Goal: Task Accomplishment & Management: Complete application form

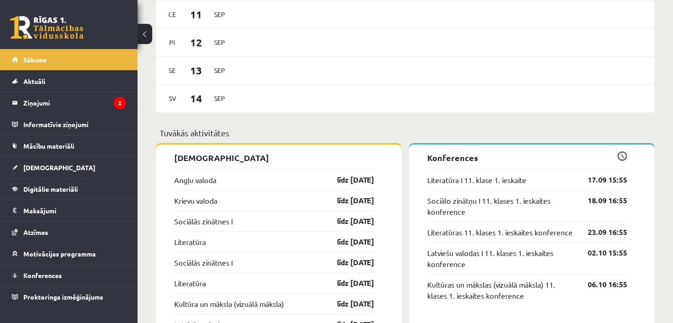
scroll to position [623, 0]
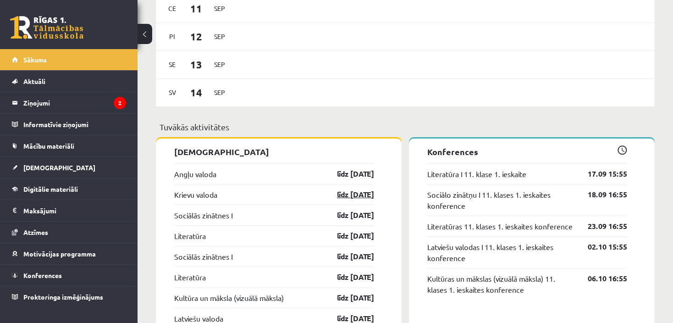
click at [342, 193] on link "līdz 15.09.25" at bounding box center [347, 194] width 53 height 11
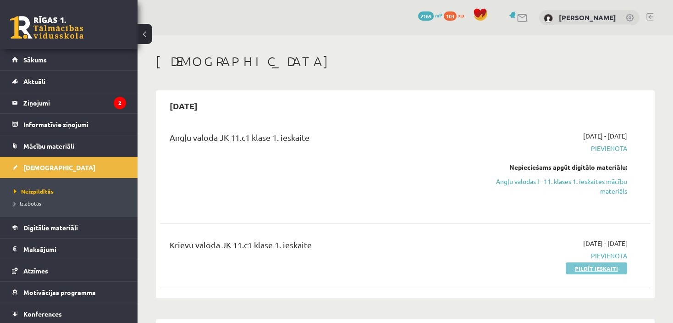
click at [593, 266] on link "Pildīt ieskaiti" at bounding box center [595, 268] width 61 height 12
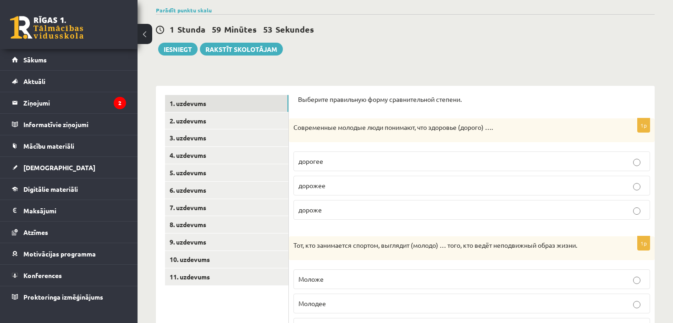
scroll to position [67, 0]
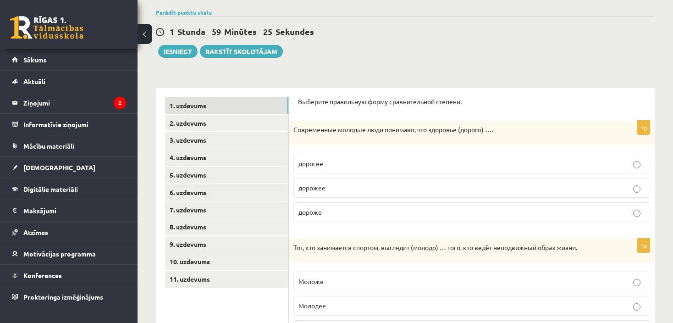
click at [435, 132] on p "Современные молодые люди понимают, что здоровье (дорого) …." at bounding box center [448, 129] width 311 height 9
drag, startPoint x: 421, startPoint y: 129, endPoint x: 432, endPoint y: 162, distance: 34.8
click at [432, 162] on div "1p Современные молодые люди понимают, что здоровье (дорого) …. дорогее дорожее …" at bounding box center [472, 175] width 366 height 109
copy div "что здоровье (дорого) …. дорогее"
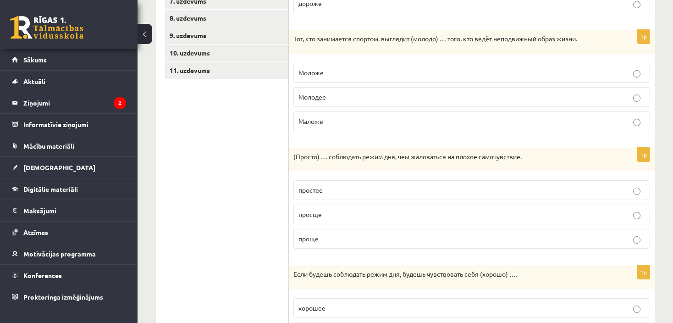
scroll to position [154, 0]
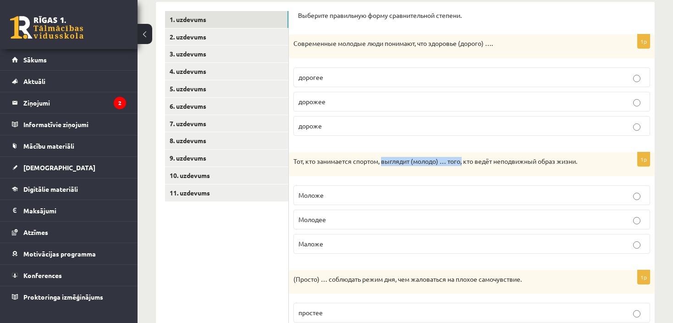
drag, startPoint x: 384, startPoint y: 159, endPoint x: 466, endPoint y: 165, distance: 83.1
click at [466, 165] on p "Тот, кто занимается спортом, выглядит (молодо) … того, кто ведёт неподвижный об…" at bounding box center [448, 161] width 311 height 9
copy p "выглядит (молодо) … того,"
drag, startPoint x: 300, startPoint y: 193, endPoint x: 336, endPoint y: 191, distance: 36.2
click at [336, 191] on p "Моложе" at bounding box center [471, 195] width 346 height 10
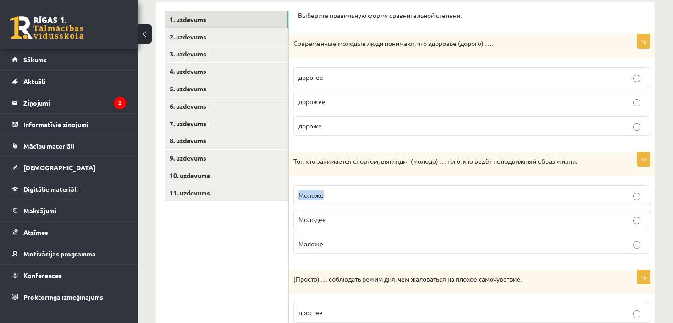
copy span "Моложе"
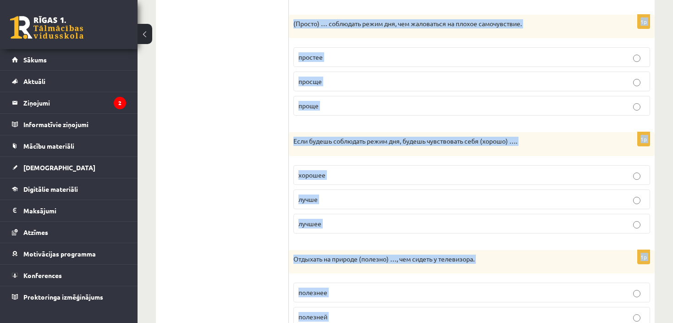
scroll to position [469, 0]
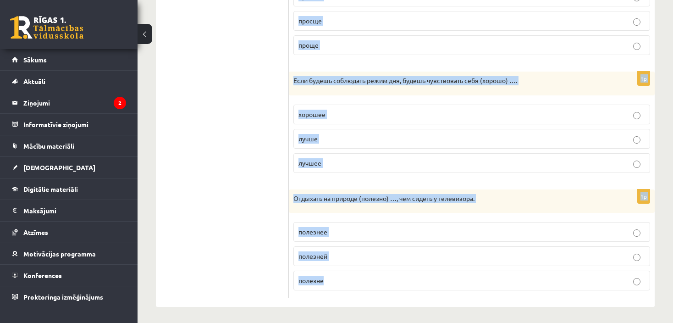
drag, startPoint x: 300, startPoint y: 14, endPoint x: 471, endPoint y: 308, distance: 340.2
copy form "ыберите правильную форму сравнительной степени. 1p Современные молодые люди пон…"
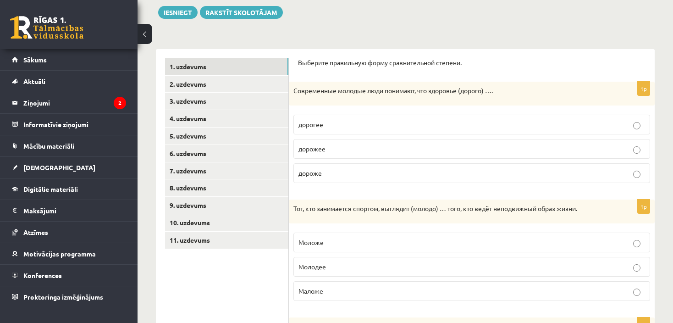
scroll to position [0, 0]
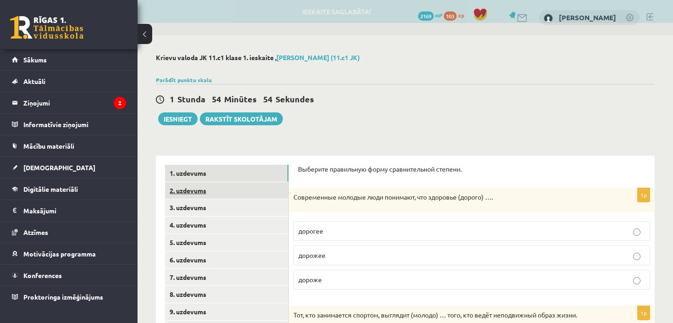
click at [183, 190] on link "2. uzdevums" at bounding box center [226, 190] width 123 height 17
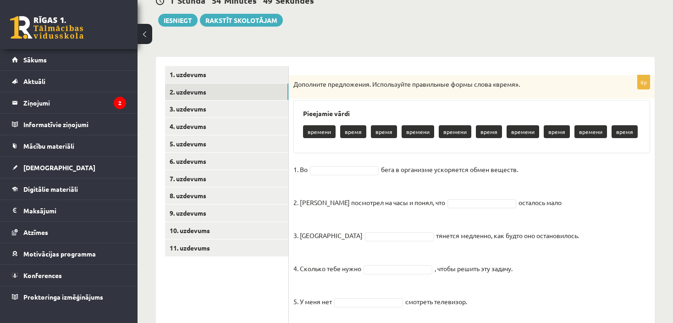
scroll to position [154, 0]
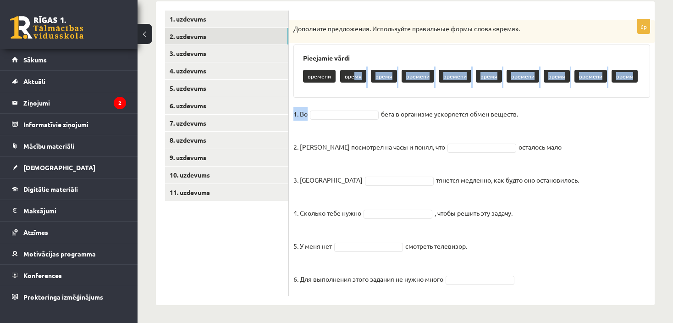
drag, startPoint x: 353, startPoint y: 79, endPoint x: 342, endPoint y: 112, distance: 35.2
click at [342, 112] on div "6p Дополните предложения. Используйте правильные формы слова «время». Pieejamie…" at bounding box center [472, 158] width 366 height 276
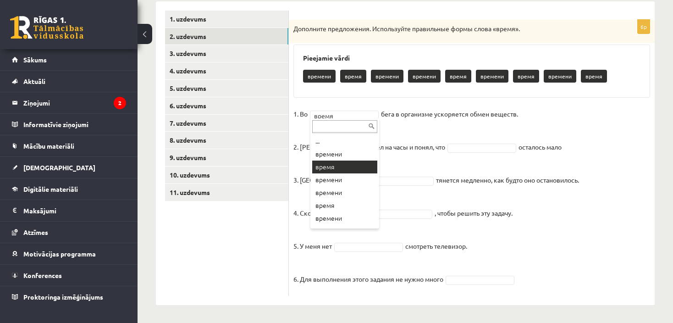
drag, startPoint x: 339, startPoint y: 114, endPoint x: 303, endPoint y: 116, distance: 35.8
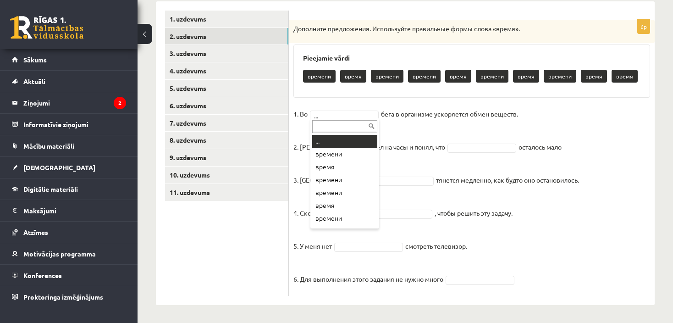
click at [328, 122] on input "text" at bounding box center [344, 126] width 65 height 13
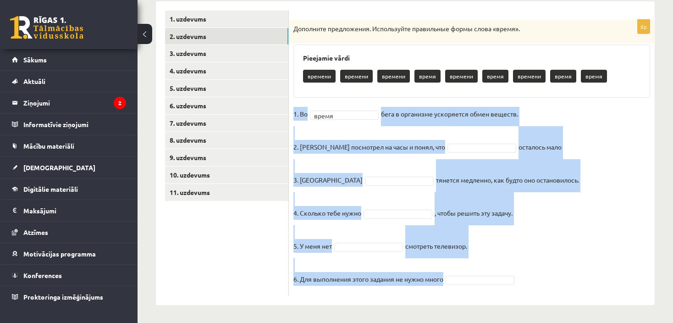
drag, startPoint x: 297, startPoint y: 106, endPoint x: 540, endPoint y: 288, distance: 304.1
click at [540, 288] on div "6p Дополните предложения. Используйте правильные формы слова «время». Pieejamie…" at bounding box center [472, 158] width 366 height 276
click at [574, 257] on fieldset "1. Во время ***** бега в организме ускоряется обмен веществ. 2. Андрис посмотре…" at bounding box center [471, 199] width 356 height 184
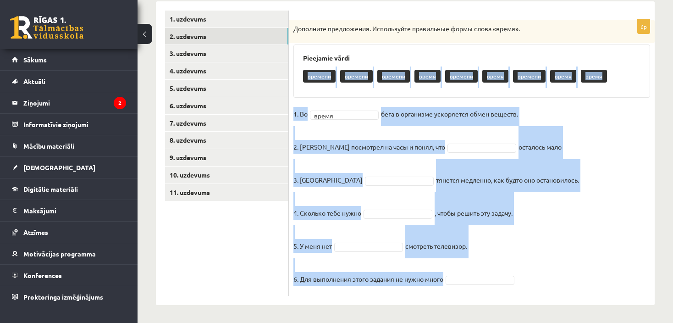
drag, startPoint x: 300, startPoint y: 76, endPoint x: 547, endPoint y: 279, distance: 319.3
click at [547, 279] on div "6p Дополните предложения. Используйте правильные формы слова «время». Pieejamie…" at bounding box center [472, 158] width 366 height 276
click at [604, 233] on fieldset "1. Во время ***** бега в организме ускоряется обмен веществ. 2. Андрис посмотре…" at bounding box center [471, 199] width 356 height 184
drag, startPoint x: 302, startPoint y: 49, endPoint x: 554, endPoint y: 276, distance: 339.7
click at [554, 276] on div "6p Дополните предложения. Используйте правильные формы слова «время». Pieejamie…" at bounding box center [472, 158] width 366 height 276
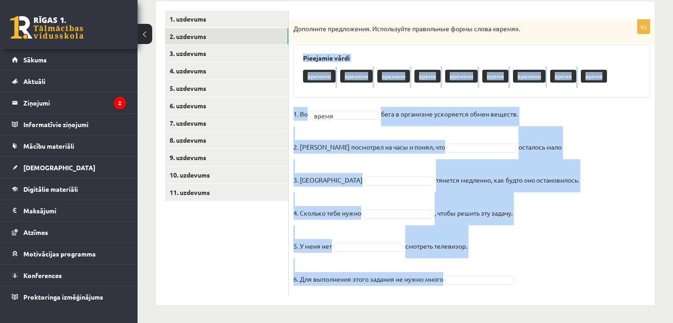
copy div "Pieejamie vārdi времени времени времени время времени время времени время время…"
click at [591, 217] on fieldset "1. Во время ***** бега в организме ускоряется обмен веществ. 2. Андрис посмотре…" at bounding box center [471, 199] width 356 height 184
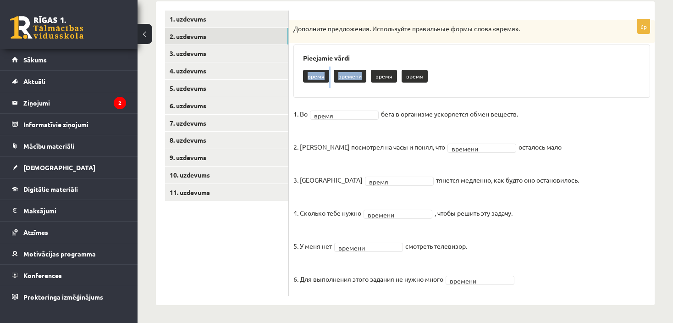
drag, startPoint x: 301, startPoint y: 76, endPoint x: 364, endPoint y: 79, distance: 63.3
click at [364, 79] on div "Pieejamie vārdi время времени время время" at bounding box center [471, 70] width 356 height 53
copy div "время времени"
click at [204, 258] on ul "1. uzdevums 2. uzdevums 3. uzdevums 4. uzdevums 5. uzdevums 6. uzdevums 7. uzde…" at bounding box center [227, 153] width 124 height 285
click at [190, 55] on link "3. uzdevums" at bounding box center [226, 53] width 123 height 17
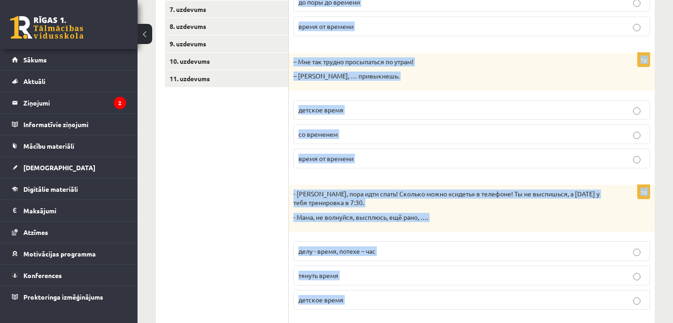
scroll to position [404, 0]
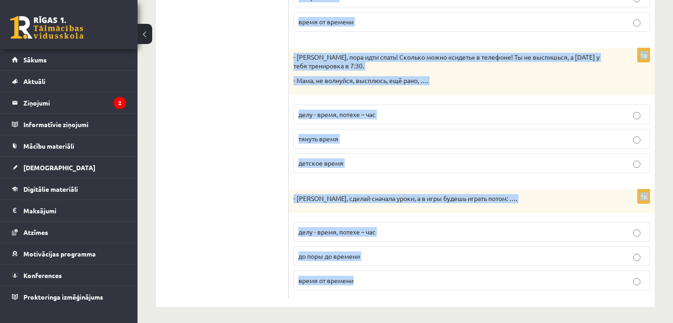
drag, startPoint x: 296, startPoint y: 39, endPoint x: 430, endPoint y: 307, distance: 299.6
copy form "Я потерял ключи от квартиры, но дома никто об этом не знает. - Ну, это …, всё р…"
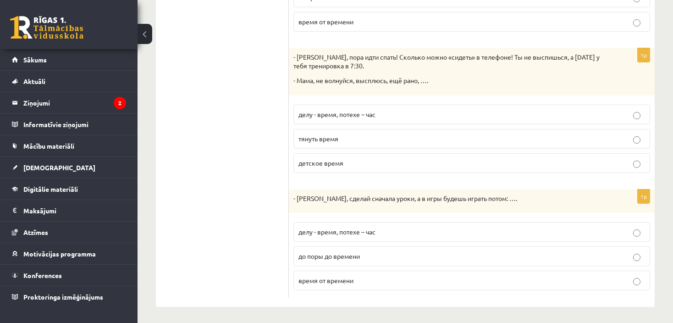
click at [268, 63] on ul "1. uzdevums 2. uzdevums 3. uzdevums 4. uzdevums 5. uzdevums 6. uzdevums 7. uzde…" at bounding box center [227, 28] width 124 height 537
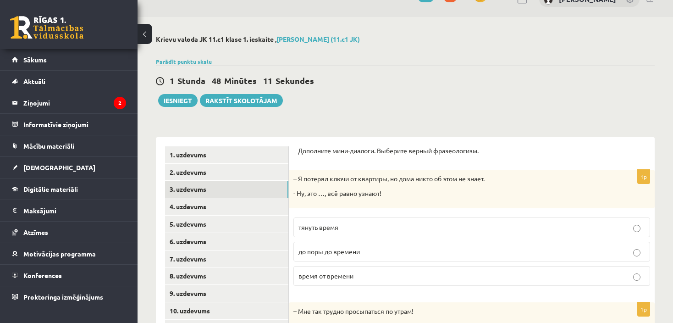
scroll to position [0, 0]
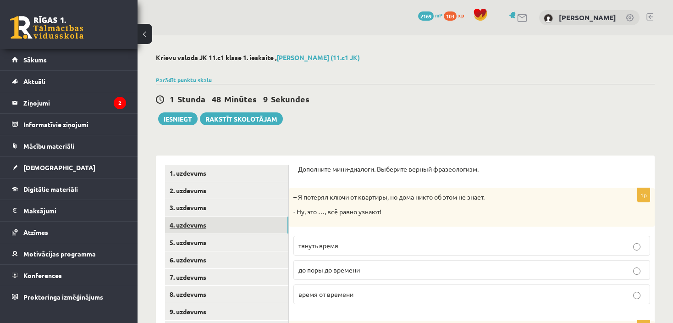
click at [192, 226] on link "4. uzdevums" at bounding box center [226, 224] width 123 height 17
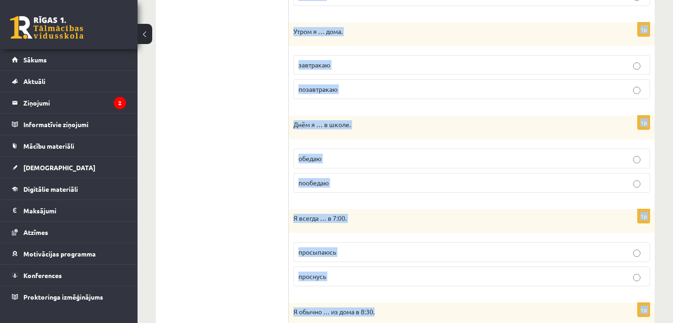
scroll to position [627, 0]
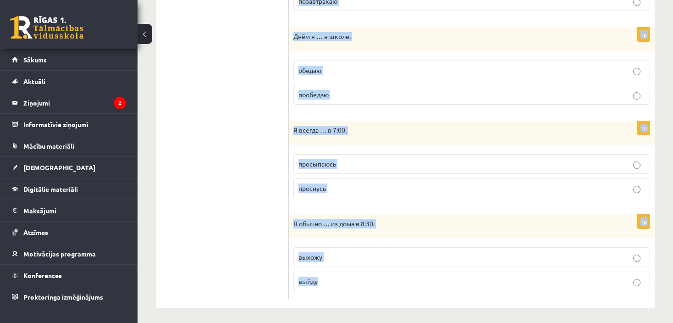
drag, startPoint x: 299, startPoint y: 46, endPoint x: 640, endPoint y: 301, distance: 425.2
copy form "Выберите правильную форму глагола (НСВ / СВ). 1p Я всегда … в 7:30. встану вста…"
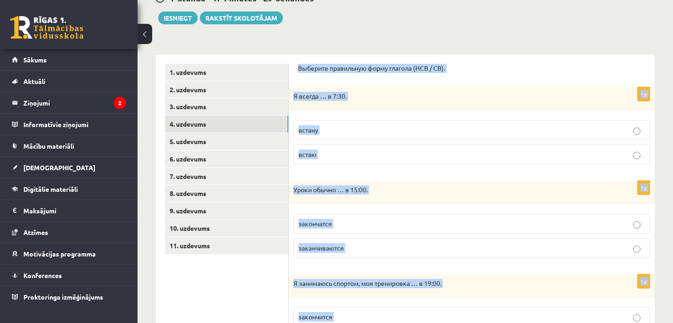
scroll to position [100, 0]
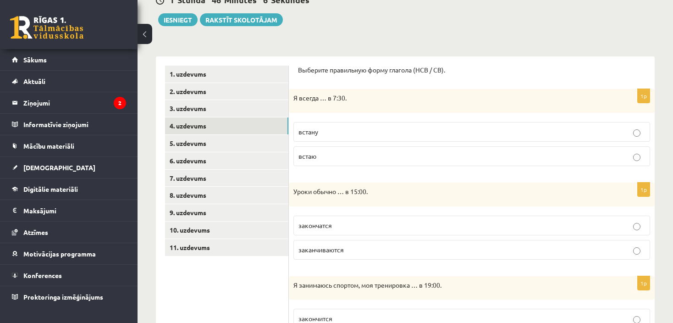
scroll to position [96, 0]
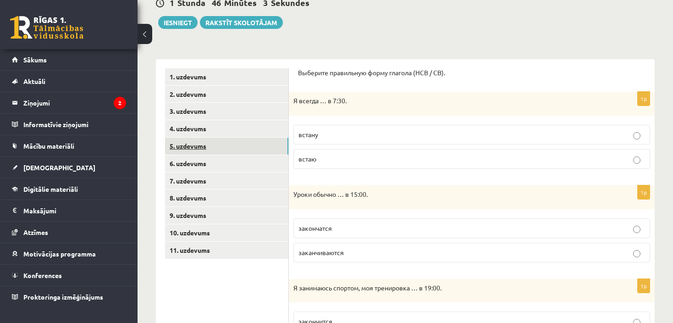
click at [188, 147] on link "5. uzdevums" at bounding box center [226, 145] width 123 height 17
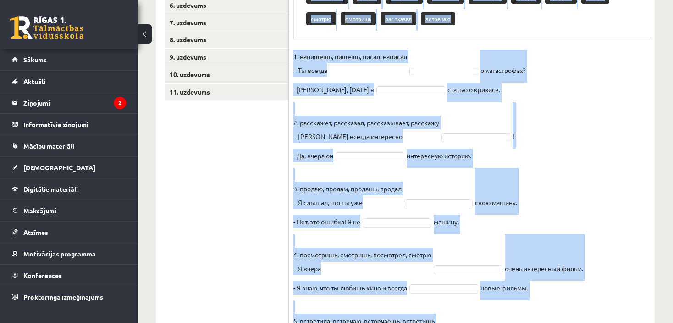
scroll to position [329, 0]
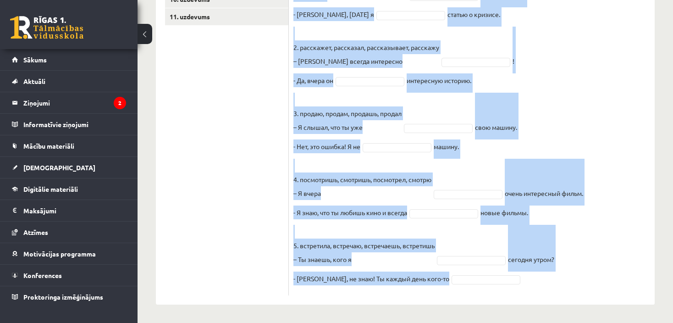
drag, startPoint x: 300, startPoint y: 11, endPoint x: 498, endPoint y: 282, distance: 335.4
click at [498, 282] on div "10p Выберите правильную форму глагола (НСВ / СВ). Pieejamie vārdi встречаешь пи…" at bounding box center [472, 69] width 366 height 451
copy div "Pieejamie vārdi встречаешь пишешь написал напишешь писал рассказывает встретила…"
click at [605, 104] on fieldset "1. напишешь, пишешь, писал, написал – Ты всегда о катастрофах? - Нет, вчера я с…" at bounding box center [471, 132] width 356 height 316
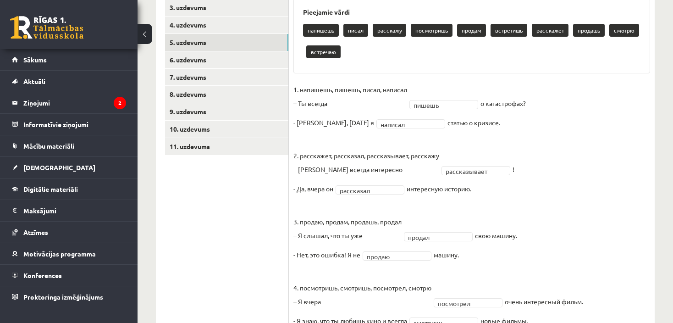
scroll to position [197, 0]
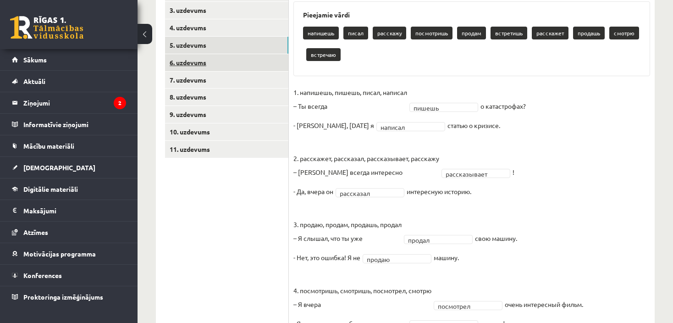
click at [191, 60] on link "6. uzdevums" at bounding box center [226, 62] width 123 height 17
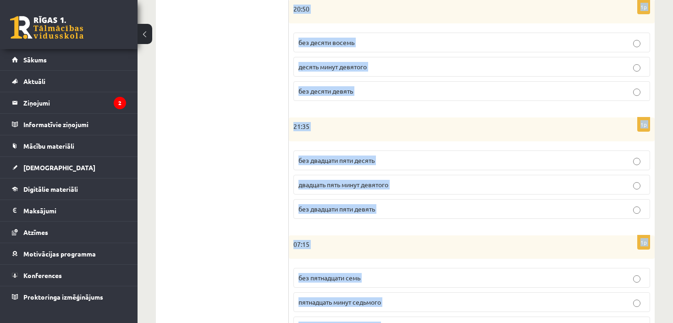
scroll to position [469, 0]
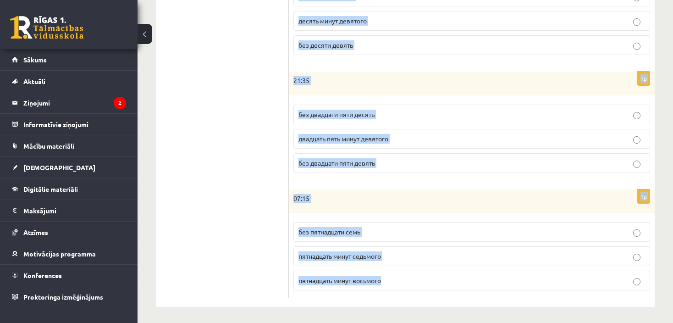
drag, startPoint x: 299, startPoint y: 73, endPoint x: 642, endPoint y: 290, distance: 405.5
copy form "Сколько времени? Выберите правильный вариант. 1p 12:20 двадцать минут первого д…"
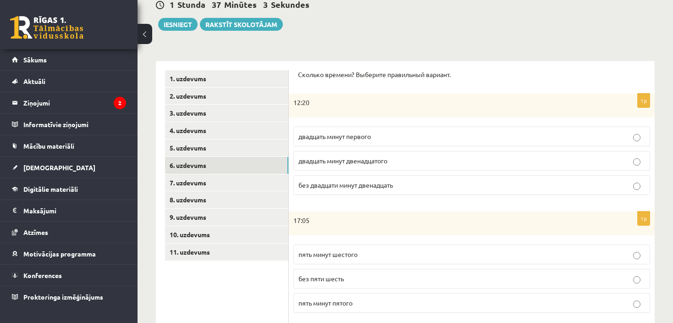
scroll to position [93, 0]
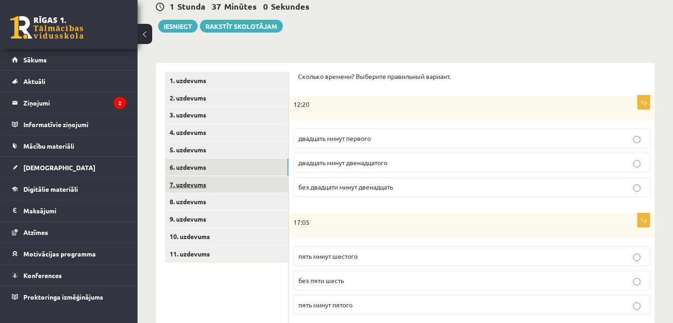
click at [191, 184] on link "7. uzdevums" at bounding box center [226, 184] width 123 height 17
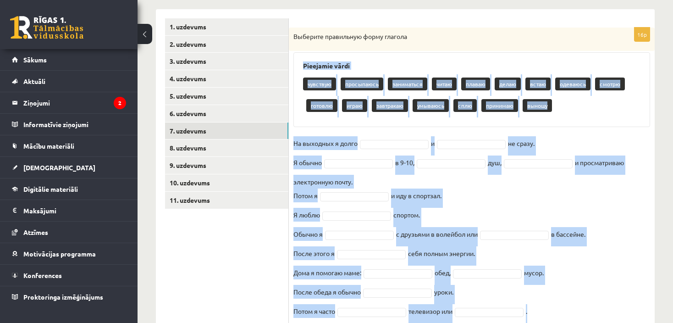
scroll to position [198, 0]
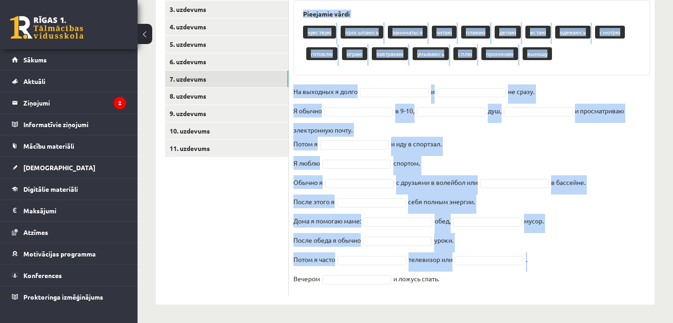
drag, startPoint x: 301, startPoint y: 70, endPoint x: 477, endPoint y: 285, distance: 278.7
click at [477, 285] on div "16p Выберите правильную форму глагола Pieejamie vārdi чувствую просыпаюсь заним…" at bounding box center [472, 135] width 366 height 319
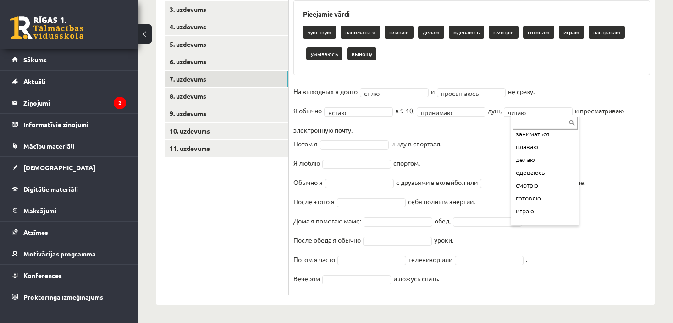
scroll to position [62, 0]
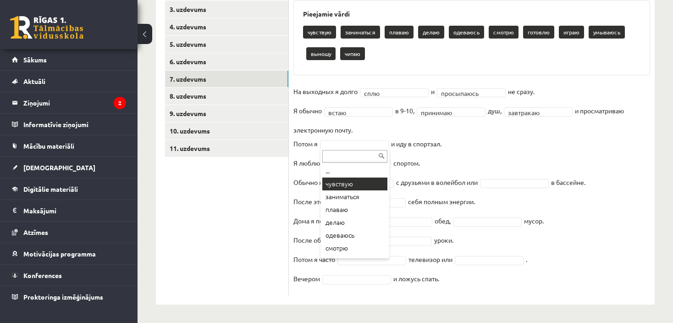
drag, startPoint x: 341, startPoint y: 159, endPoint x: 351, endPoint y: 217, distance: 58.2
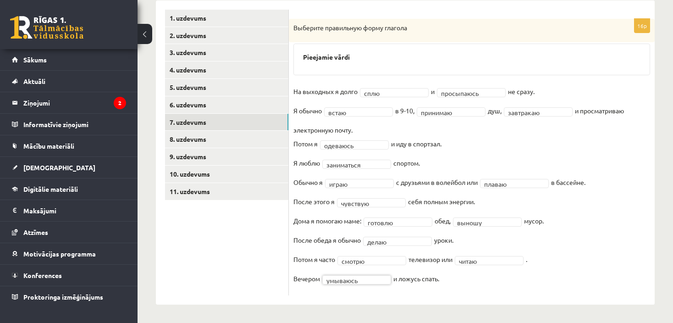
scroll to position [155, 0]
click at [191, 138] on link "8. uzdevums" at bounding box center [226, 139] width 123 height 17
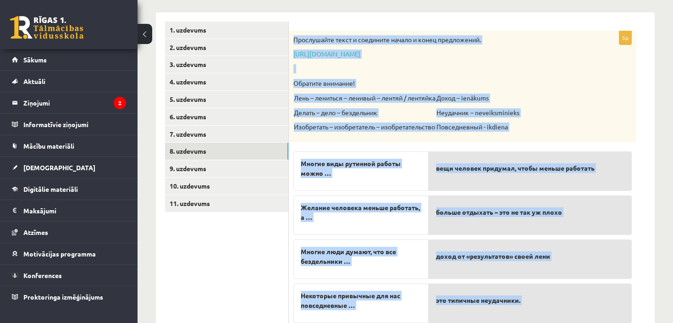
scroll to position [218, 0]
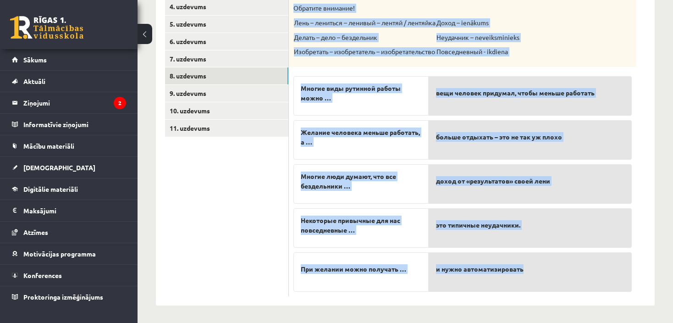
drag, startPoint x: 294, startPoint y: 39, endPoint x: 604, endPoint y: 286, distance: 396.8
click at [604, 286] on div "5p Прослушайте текст и соедините начало и конец предложений. https://www.zvaigz…" at bounding box center [462, 126] width 347 height 340
click at [657, 110] on div "Krievu valoda JK 11.c1 klase 1. ieskaite , Gabriela Grase (11.c1 JK) Parādīt pu…" at bounding box center [404, 70] width 535 height 506
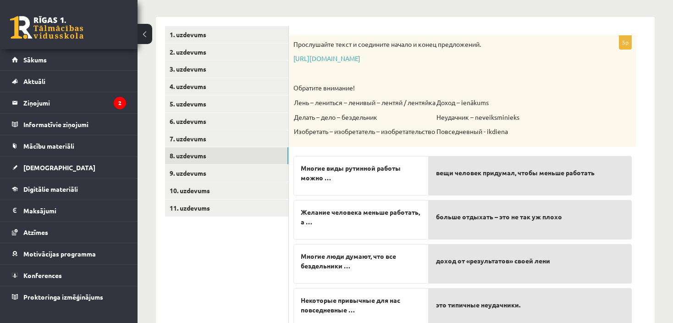
scroll to position [126, 0]
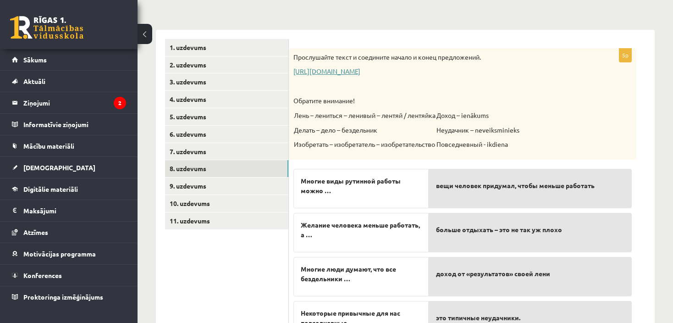
click at [360, 69] on link "https://www.zvaigzne.lv/upload/audio/100Urokov/2/49%202.mp3" at bounding box center [326, 71] width 67 height 8
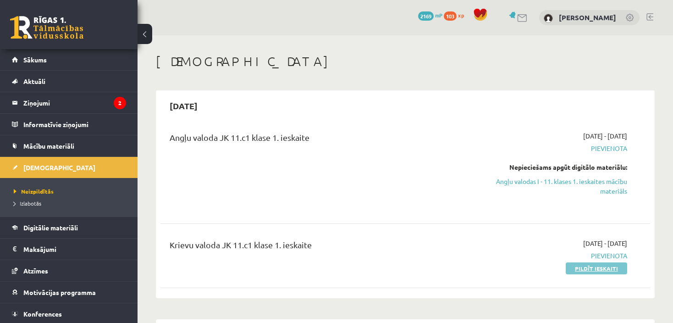
click at [587, 265] on link "Pildīt ieskaiti" at bounding box center [595, 268] width 61 height 12
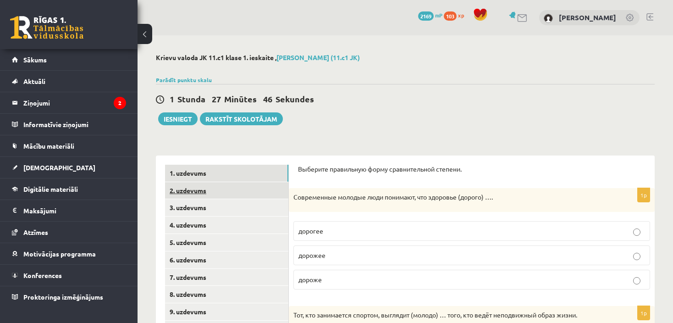
click at [185, 192] on link "2. uzdevums" at bounding box center [226, 190] width 123 height 17
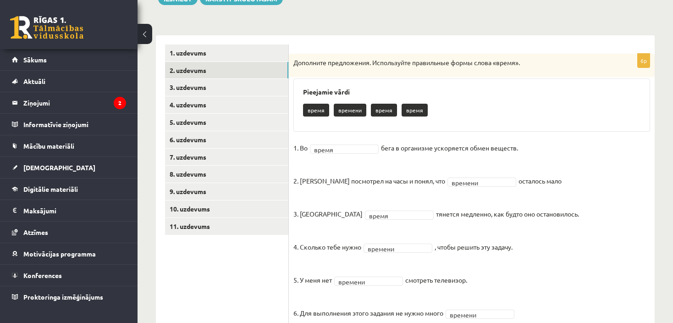
scroll to position [154, 0]
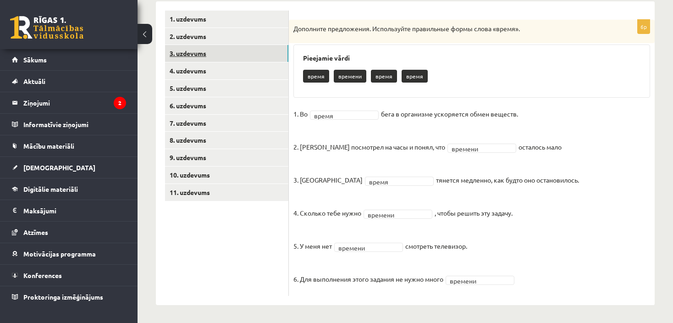
click at [186, 56] on link "3. uzdevums" at bounding box center [226, 53] width 123 height 17
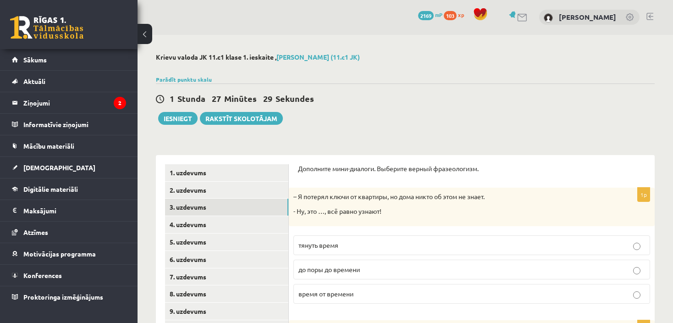
scroll to position [0, 0]
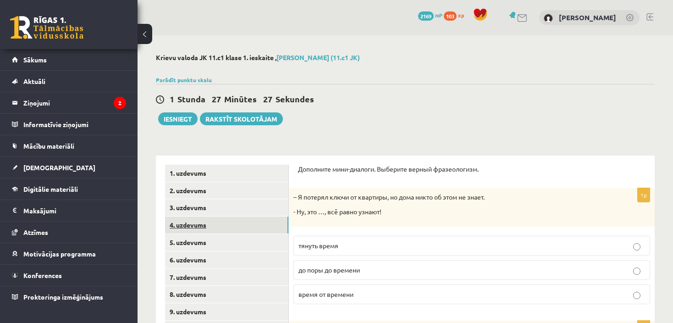
click at [184, 226] on link "4. uzdevums" at bounding box center [226, 224] width 123 height 17
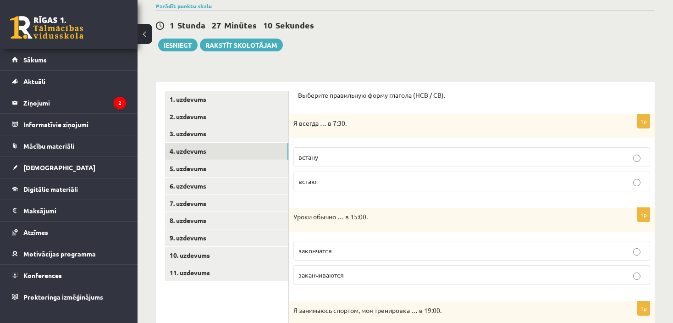
scroll to position [96, 0]
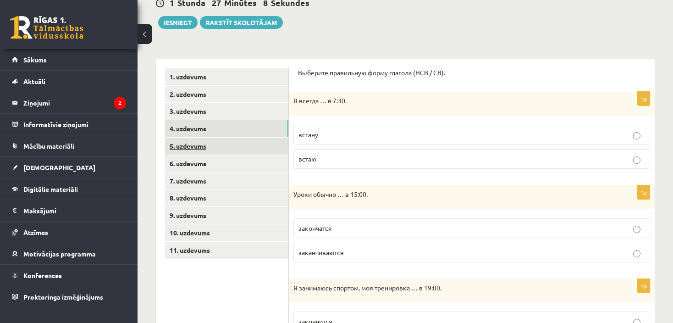
click at [185, 141] on link "5. uzdevums" at bounding box center [226, 145] width 123 height 17
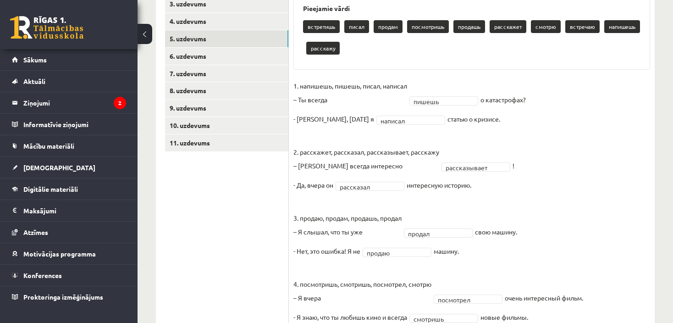
scroll to position [203, 0]
click at [192, 55] on link "6. uzdevums" at bounding box center [226, 56] width 123 height 17
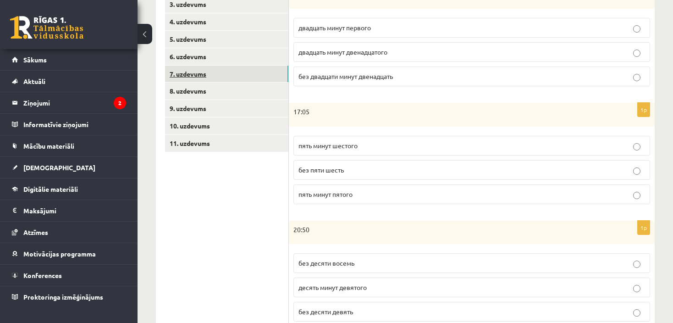
click at [191, 76] on link "7. uzdevums" at bounding box center [226, 74] width 123 height 17
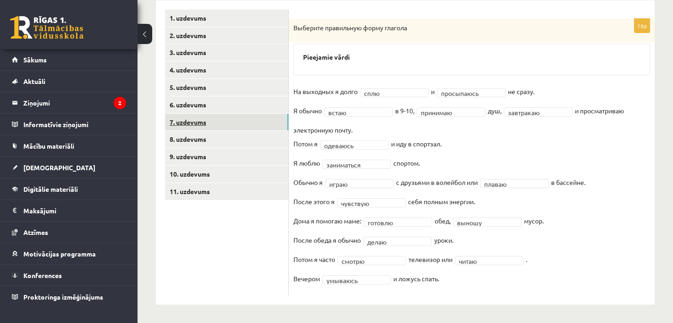
scroll to position [155, 0]
click at [187, 143] on link "8. uzdevums" at bounding box center [226, 139] width 123 height 17
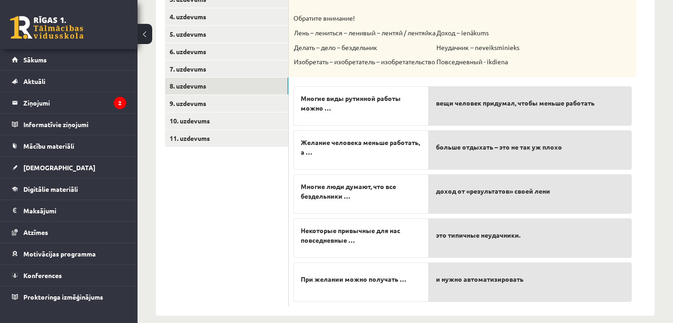
scroll to position [209, 0]
click at [389, 108] on span "Многие виды рутинной работы можно …" at bounding box center [361, 102] width 121 height 19
click at [471, 263] on div "и нужно автоматизировать" at bounding box center [529, 280] width 203 height 39
click at [466, 284] on p "и нужно автоматизировать" at bounding box center [530, 278] width 188 height 19
click at [454, 281] on span "это типичные неудачники." at bounding box center [478, 278] width 84 height 10
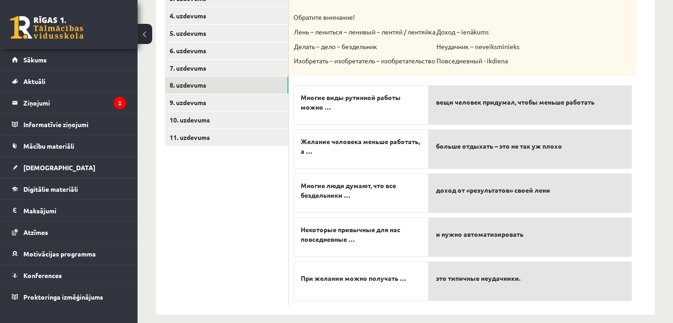
click at [379, 99] on span "Многие виды рутинной работы можно …" at bounding box center [361, 102] width 121 height 19
click at [370, 102] on span "Многие виды рутинной работы можно …" at bounding box center [361, 102] width 121 height 19
click at [468, 281] on span "это типичные неудачники." at bounding box center [478, 278] width 84 height 10
click at [462, 239] on p "и нужно автоматизировать" at bounding box center [530, 234] width 188 height 19
click at [378, 99] on span "Многие виды рутинной работы можно …" at bounding box center [361, 102] width 121 height 19
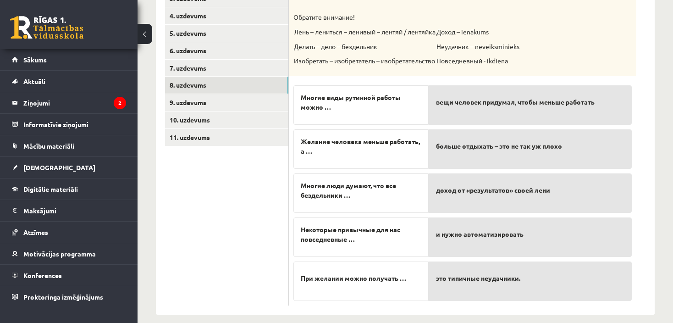
click at [444, 237] on span "и нужно автоматизировать" at bounding box center [480, 234] width 88 height 10
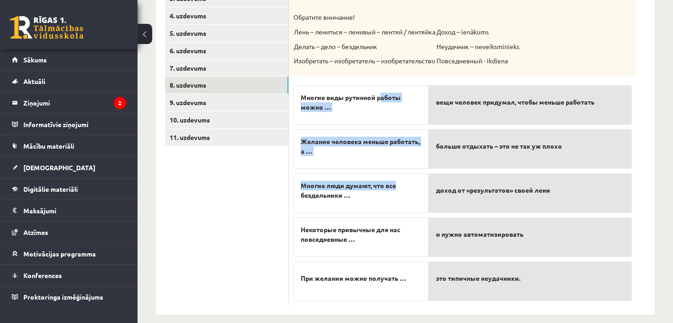
drag, startPoint x: 382, startPoint y: 100, endPoint x: 411, endPoint y: 147, distance: 54.9
click at [417, 164] on div "Многие виды рутинной работы можно … Желание человека меньше работать, а … Многи…" at bounding box center [360, 191] width 135 height 220
click at [397, 107] on span "Многие виды рутинной работы можно …" at bounding box center [361, 102] width 121 height 19
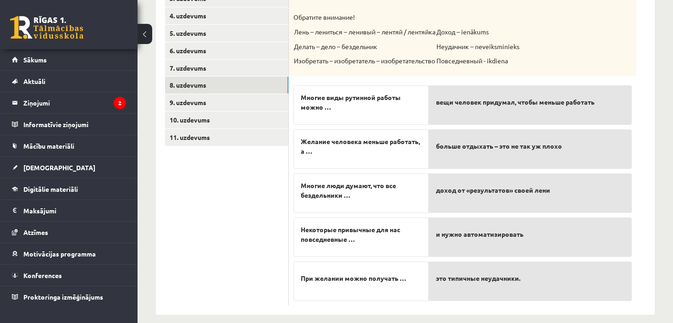
click at [458, 235] on span "и нужно автоматизировать" at bounding box center [480, 234] width 88 height 10
click at [325, 108] on span "Многие виды рутинной работы можно …" at bounding box center [361, 102] width 121 height 19
click at [357, 107] on span "Многие виды рутинной работы можно …" at bounding box center [361, 102] width 121 height 19
click at [440, 234] on span "и нужно автоматизировать" at bounding box center [480, 234] width 88 height 10
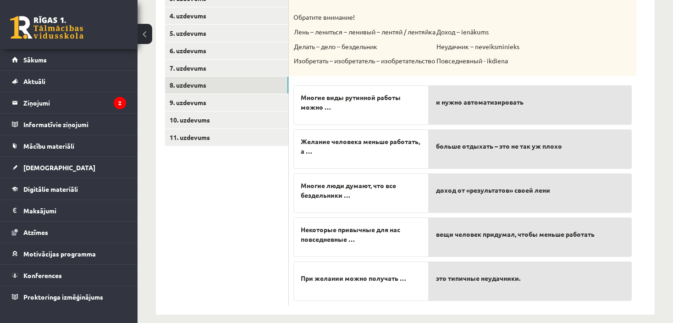
drag, startPoint x: 353, startPoint y: 172, endPoint x: 285, endPoint y: 180, distance: 68.7
click at [285, 180] on div "**********" at bounding box center [405, 130] width 499 height 368
click at [254, 223] on ul "1. uzdevums 2. uzdevums 3. uzdevums 4. uzdevums 5. uzdevums 6. uzdevums 7. uzde…" at bounding box center [227, 131] width 124 height 350
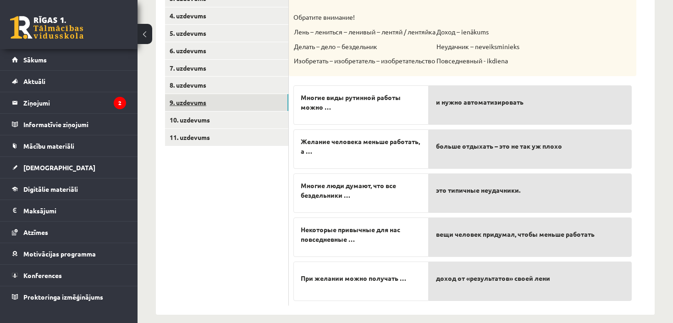
click at [186, 105] on link "9. uzdevums" at bounding box center [226, 102] width 123 height 17
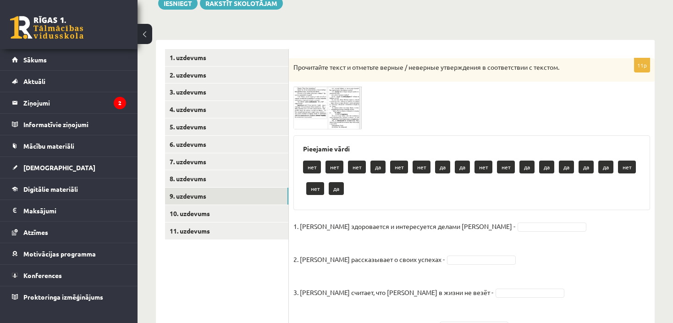
scroll to position [117, 0]
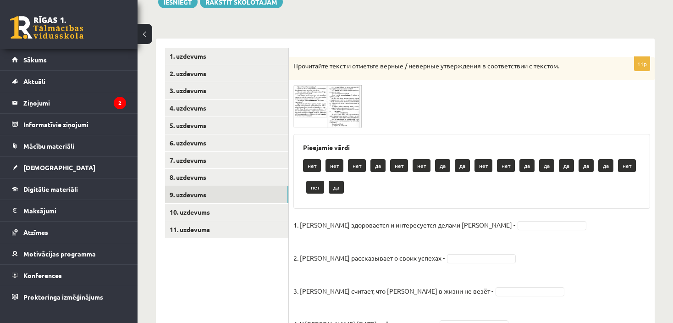
click at [323, 100] on span at bounding box center [328, 106] width 15 height 15
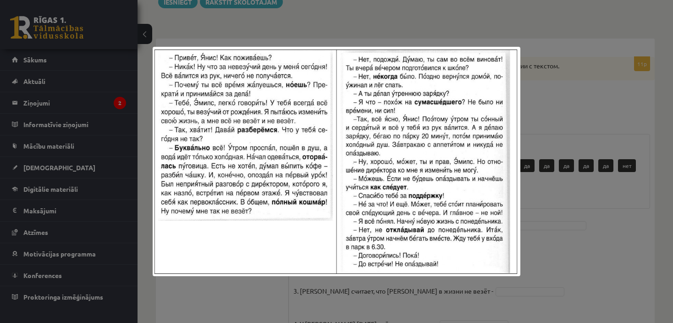
click at [581, 108] on div at bounding box center [336, 161] width 673 height 323
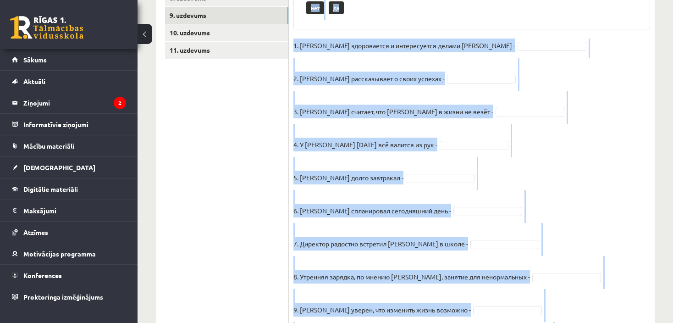
scroll to position [406, 0]
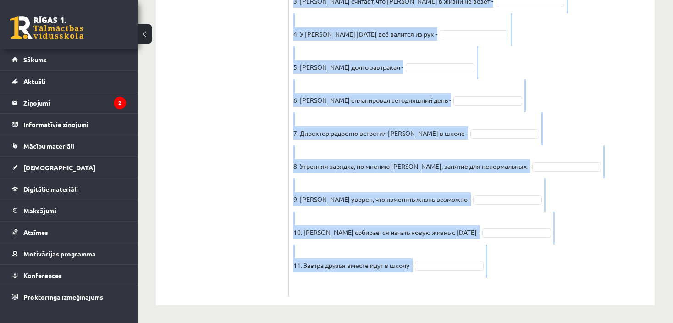
drag, startPoint x: 300, startPoint y: 156, endPoint x: 453, endPoint y: 279, distance: 195.9
click at [453, 279] on div "11p Прочитайте текст и отметьте верные / неверные утверждения в соответствии с …" at bounding box center [472, 31] width 366 height 528
copy div "нет нет нет да нет нет да да нет нет да да да да да нет нет да 1. Эмилс здорова…"
click at [616, 160] on fieldset "1. Эмилс здоровается и интересуется делами Яниса - 2. Янис рассказывает о своих…" at bounding box center [471, 109] width 356 height 363
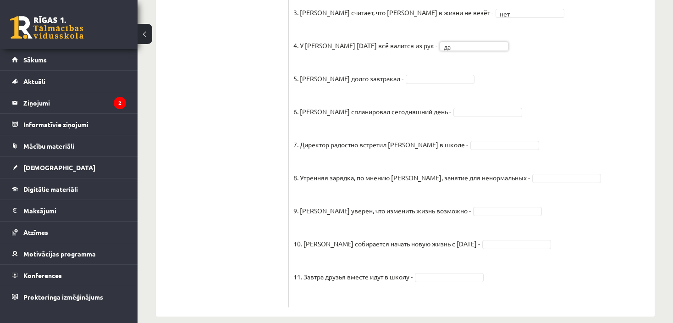
scroll to position [385, 0]
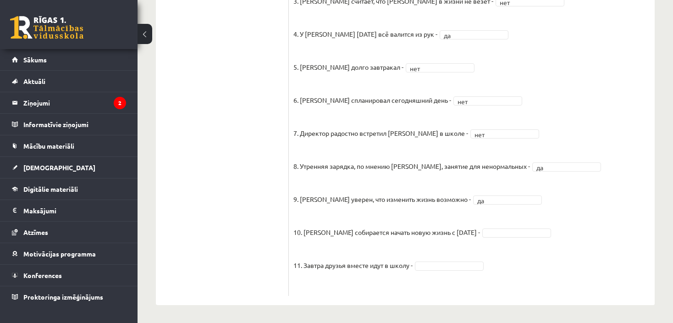
click at [490, 226] on fieldset "1. Эмилс здоровается и интересуется делами Яниса - да ** 2. Янис рассказывает о…" at bounding box center [471, 109] width 356 height 363
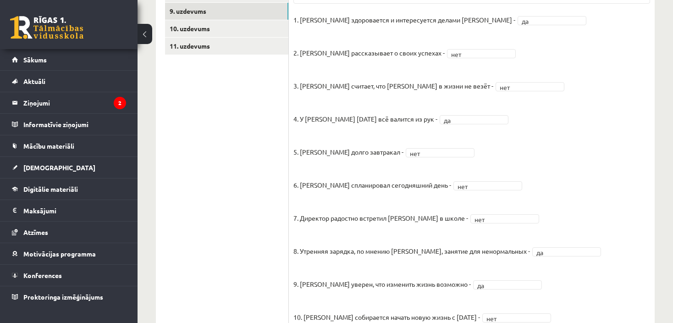
scroll to position [297, 0]
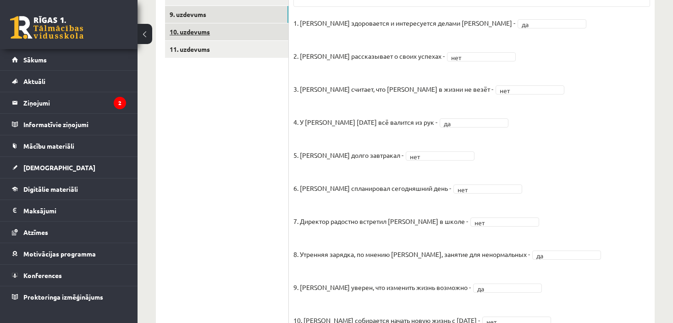
click at [186, 33] on link "10. uzdevums" at bounding box center [226, 31] width 123 height 17
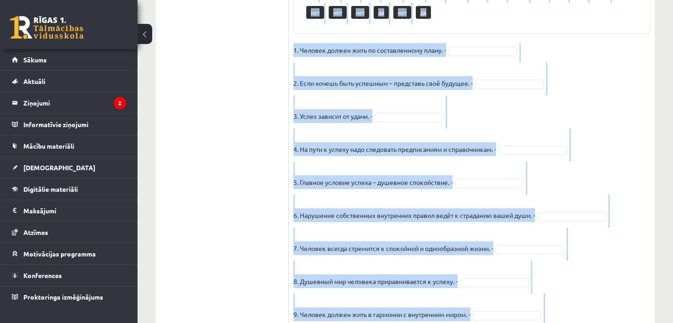
scroll to position [832, 0]
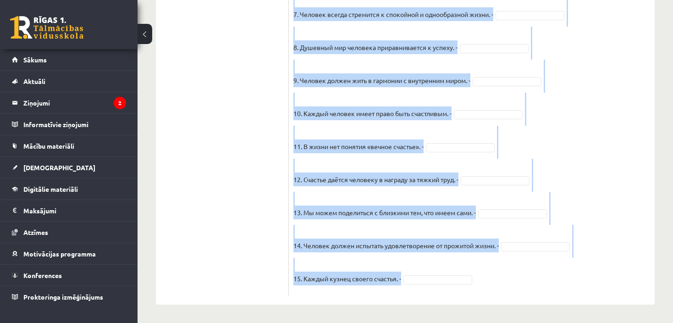
drag, startPoint x: 293, startPoint y: 88, endPoint x: 641, endPoint y: 297, distance: 405.7
copy div "Прочитайте текст и отметьте верные / неверные утверждения в соответствии с текс…"
click at [587, 154] on fieldset "1. Человек должен жить по составленному плану. - 2. Если хочешь быть успешным –…" at bounding box center [471, 49] width 356 height 481
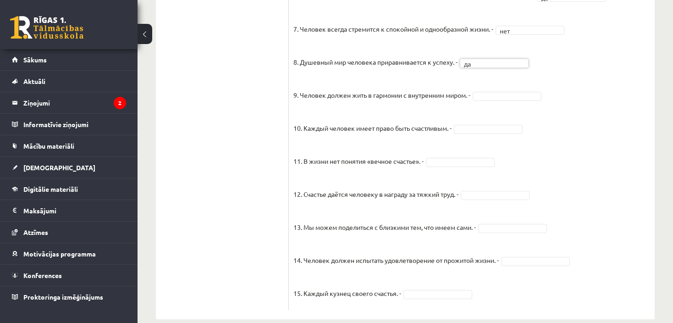
scroll to position [798, 0]
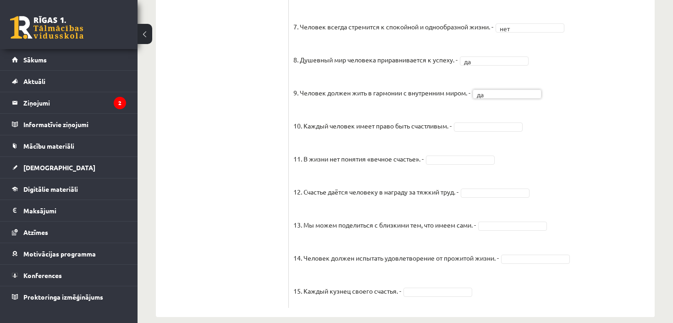
click at [475, 120] on fieldset "1. Человек должен жить по составленному плану. - нет *** 2. Если хочешь быть ус…" at bounding box center [471, 62] width 356 height 481
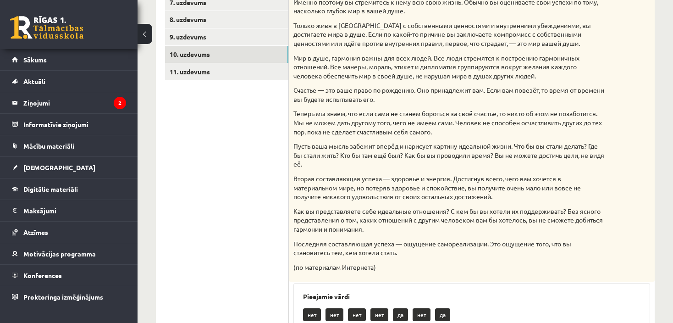
scroll to position [269, 0]
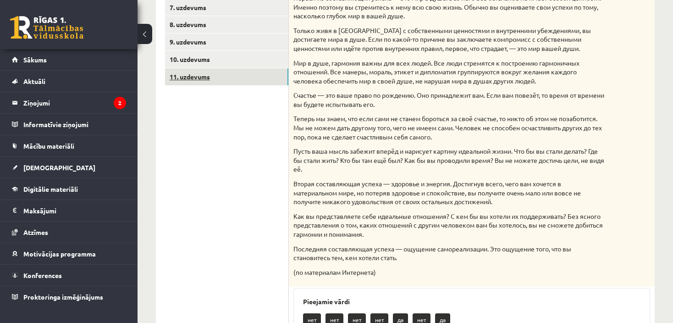
click at [179, 76] on link "11. uzdevums" at bounding box center [226, 76] width 123 height 17
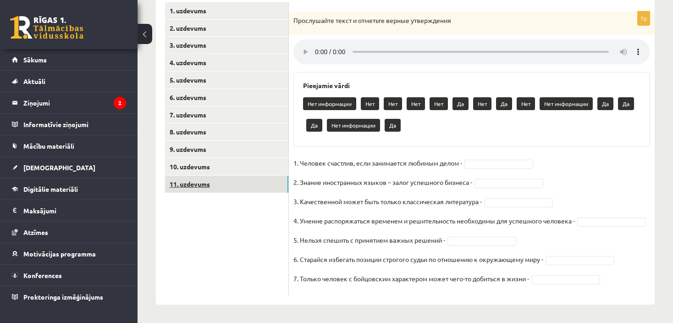
click at [186, 175] on link "11. uzdevums" at bounding box center [226, 183] width 123 height 17
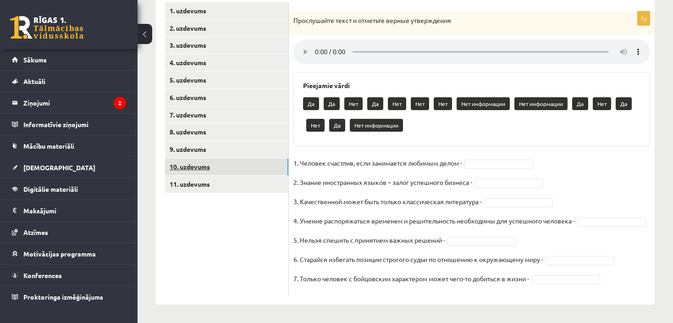
click at [198, 158] on link "10. uzdevums" at bounding box center [226, 166] width 123 height 17
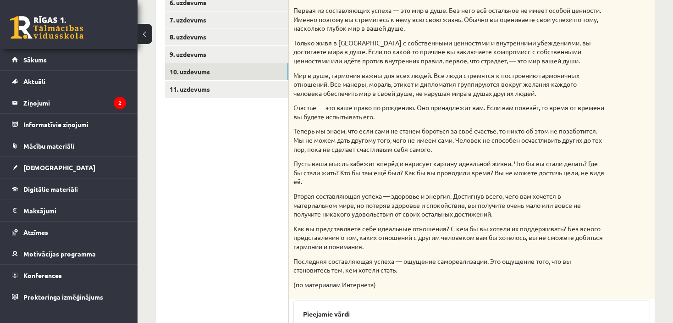
scroll to position [253, 0]
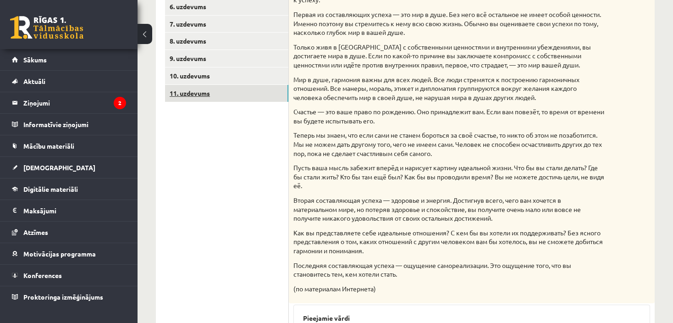
click at [185, 92] on link "11. uzdevums" at bounding box center [226, 93] width 123 height 17
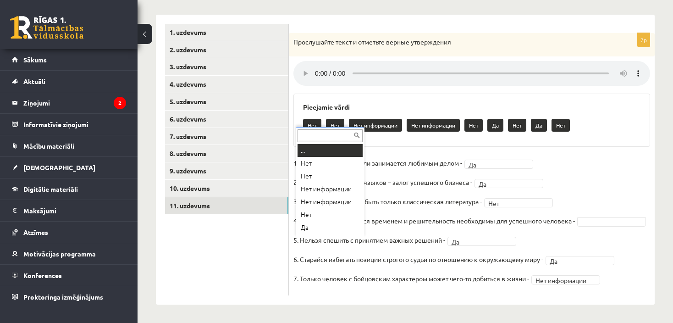
scroll to position [11, 0]
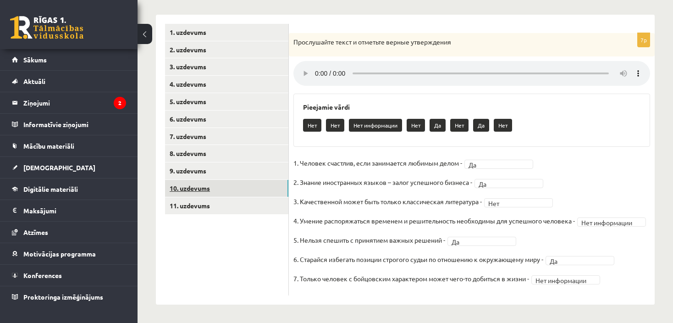
click at [190, 180] on link "10. uzdevums" at bounding box center [226, 188] width 123 height 17
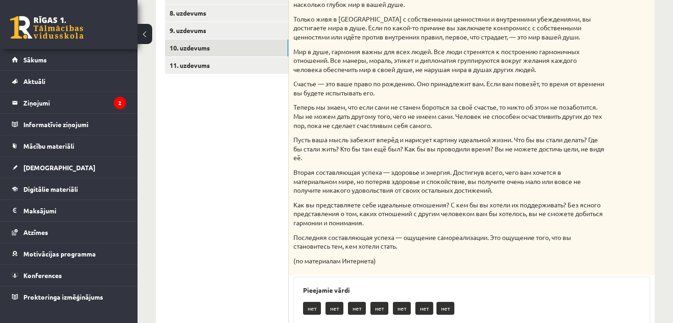
scroll to position [282, 0]
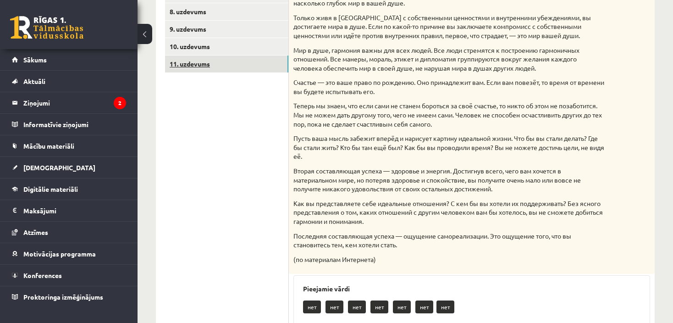
click at [188, 62] on link "11. uzdevums" at bounding box center [226, 63] width 123 height 17
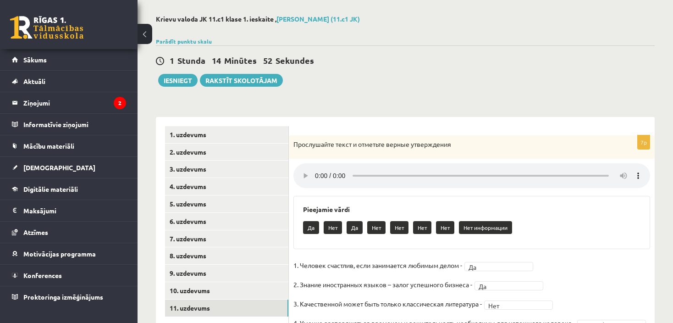
scroll to position [12, 0]
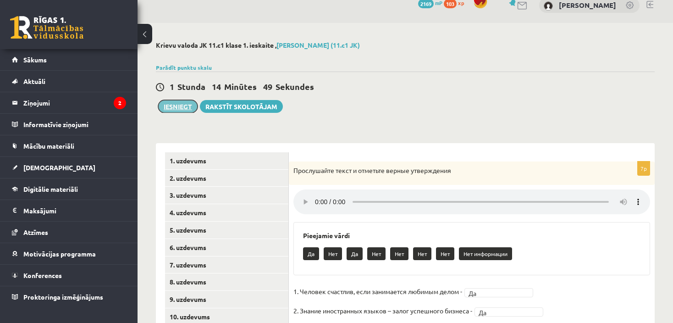
click at [174, 106] on button "Iesniegt" at bounding box center [177, 106] width 39 height 13
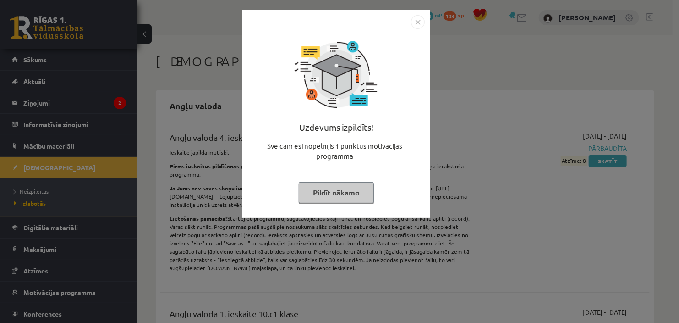
click at [340, 196] on button "Pildīt nākamo" at bounding box center [336, 192] width 75 height 21
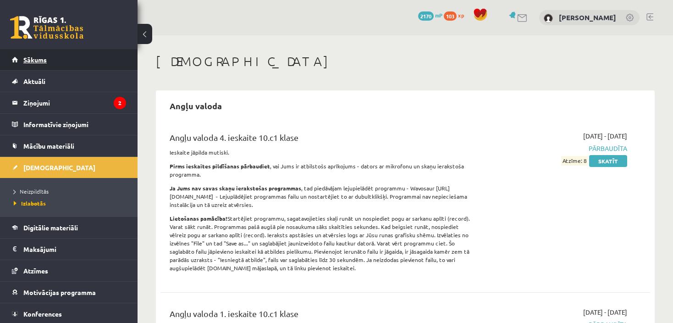
click at [36, 59] on span "Sākums" at bounding box center [34, 59] width 23 height 8
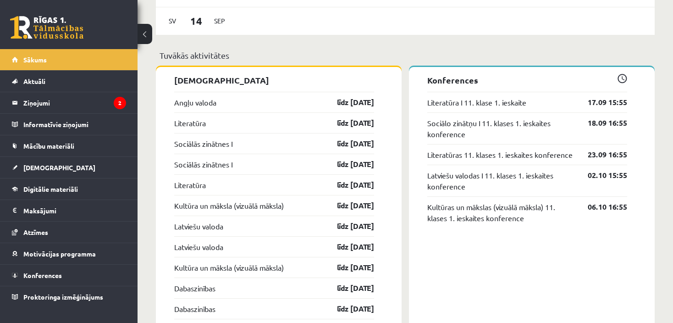
scroll to position [722, 0]
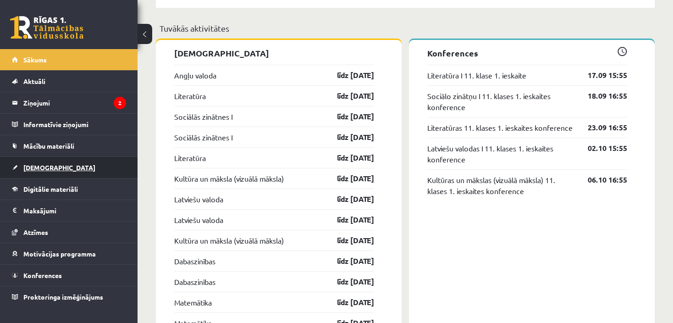
click at [42, 169] on span "[DEMOGRAPHIC_DATA]" at bounding box center [59, 167] width 72 height 8
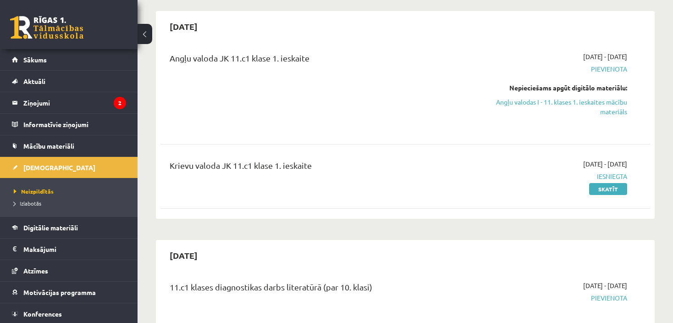
scroll to position [71, 0]
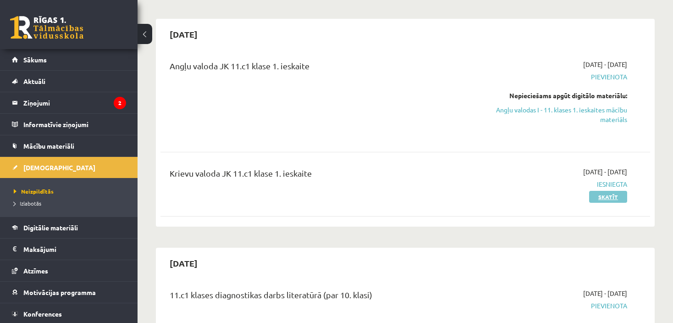
click at [608, 197] on link "Skatīt" at bounding box center [608, 197] width 38 height 12
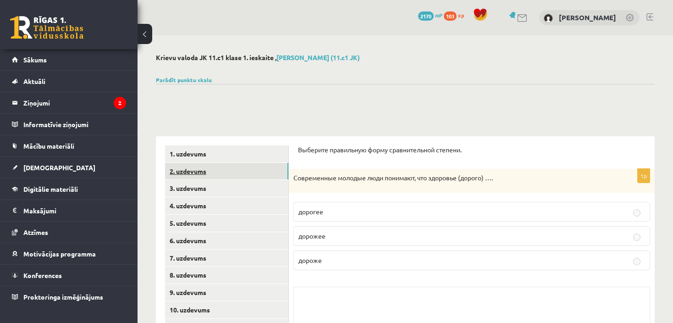
click at [187, 175] on link "2. uzdevums" at bounding box center [226, 171] width 123 height 17
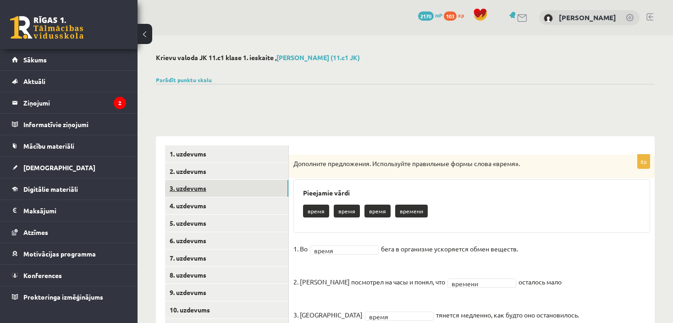
click at [191, 190] on link "3. uzdevums" at bounding box center [226, 188] width 123 height 17
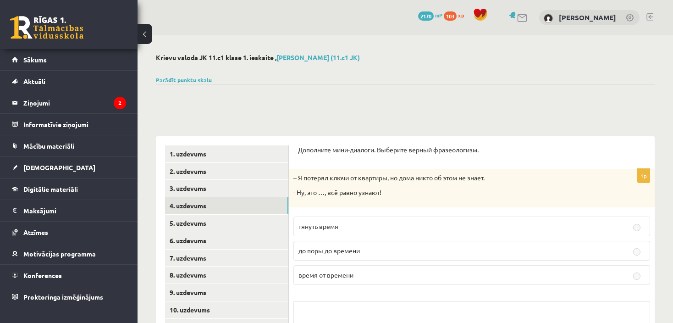
click at [192, 204] on link "4. uzdevums" at bounding box center [226, 205] width 123 height 17
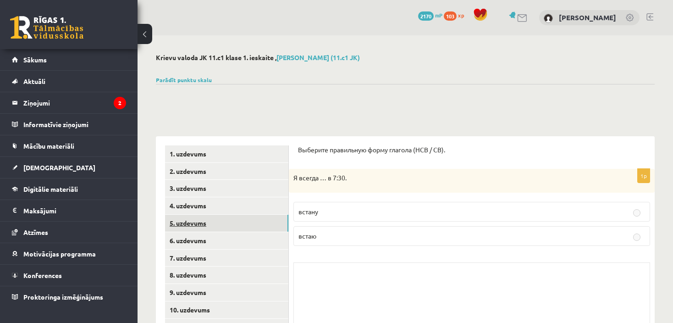
click at [187, 221] on link "5. uzdevums" at bounding box center [226, 222] width 123 height 17
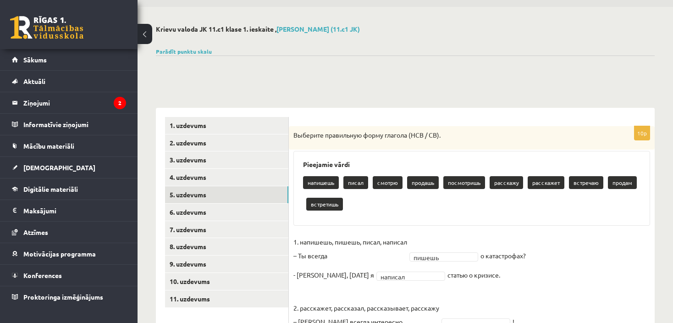
scroll to position [0, 0]
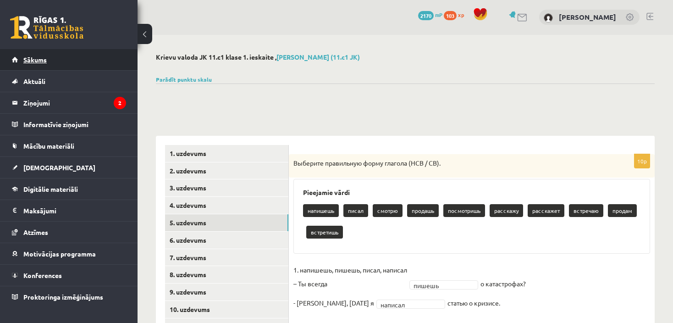
click at [38, 51] on link "Sākums" at bounding box center [69, 59] width 114 height 21
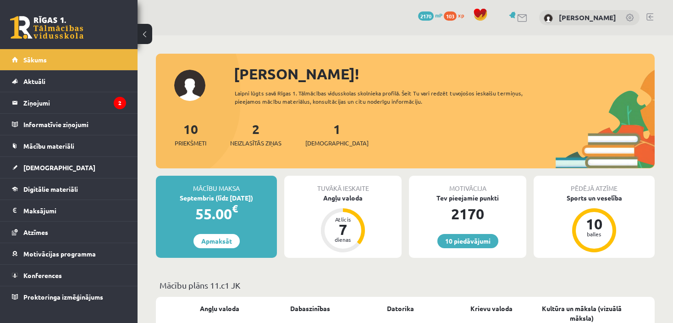
click at [649, 15] on link at bounding box center [649, 16] width 7 height 7
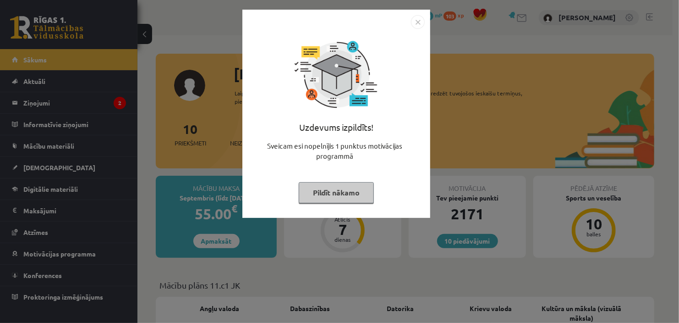
click at [334, 198] on button "Pildīt nākamo" at bounding box center [336, 192] width 75 height 21
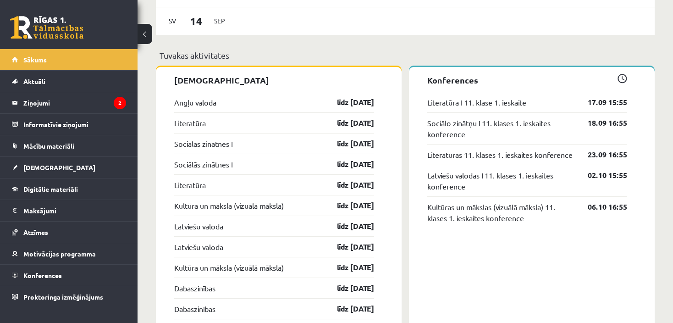
scroll to position [700, 0]
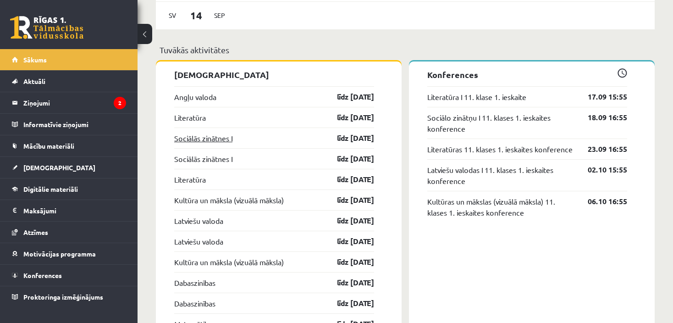
click at [199, 135] on link "Sociālās zinātnes I" at bounding box center [203, 137] width 58 height 11
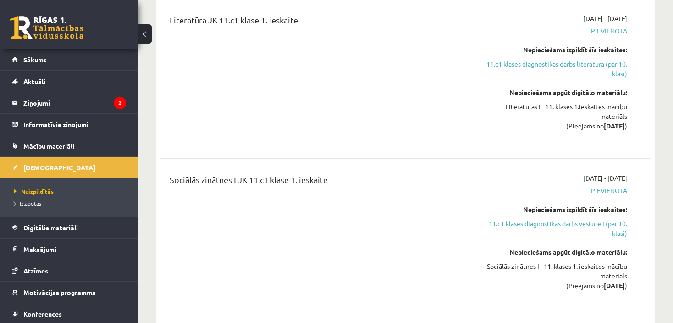
scroll to position [480, 0]
